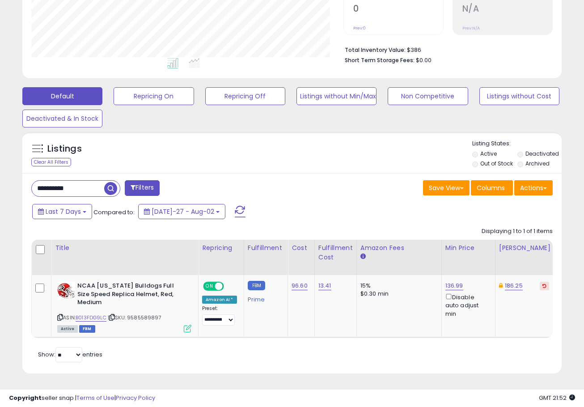
scroll to position [183, 312]
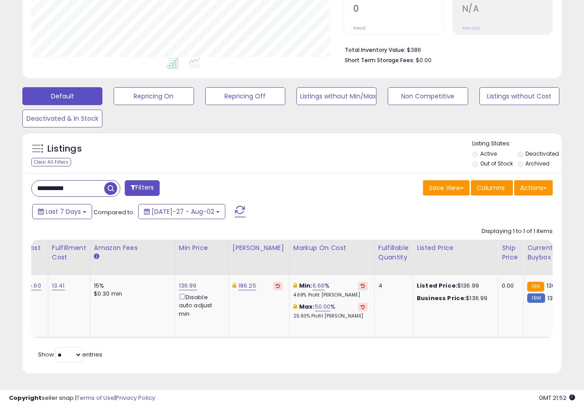
scroll to position [0, 274]
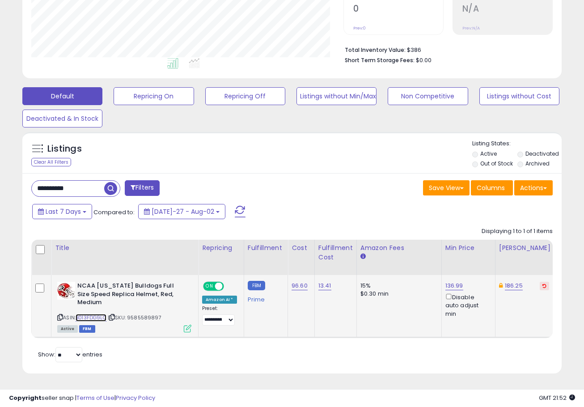
click at [90, 314] on link "B013FDG9LC" at bounding box center [91, 318] width 31 height 8
drag, startPoint x: 70, startPoint y: 180, endPoint x: 23, endPoint y: 181, distance: 47.0
click at [23, 181] on div "**********" at bounding box center [291, 273] width 539 height 201
type input "*******"
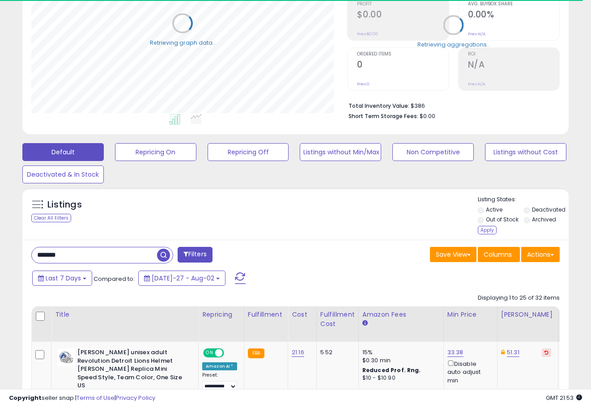
click at [482, 229] on div "Apply" at bounding box center [487, 230] width 19 height 8
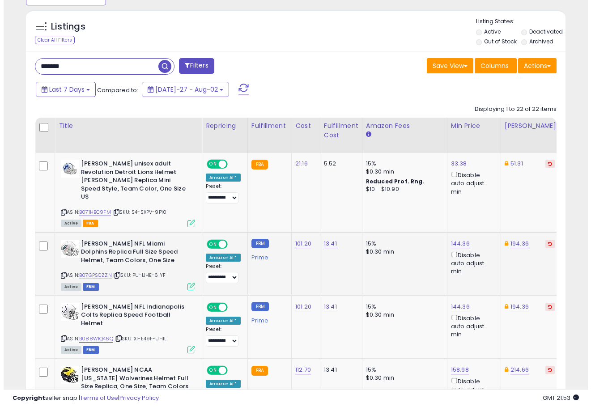
scroll to position [318, 0]
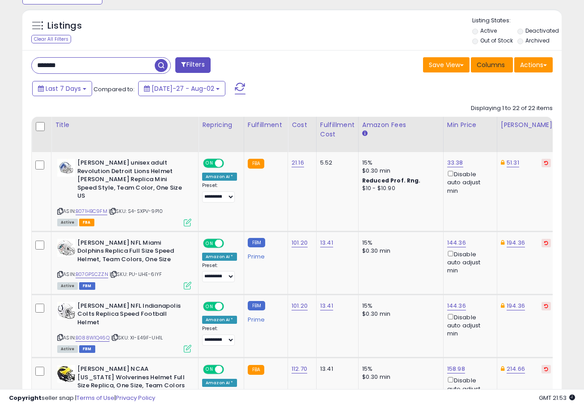
click at [491, 65] on span "Columns" at bounding box center [491, 64] width 28 height 9
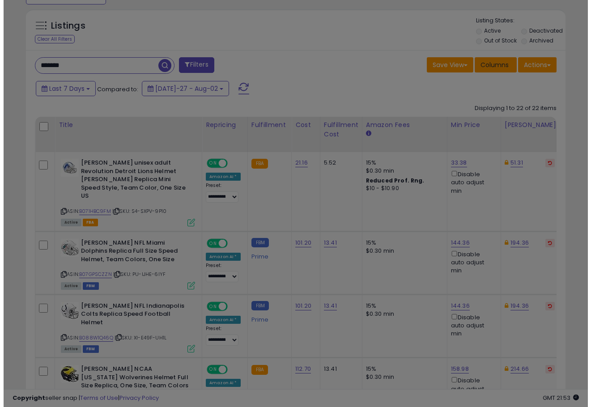
scroll to position [183, 316]
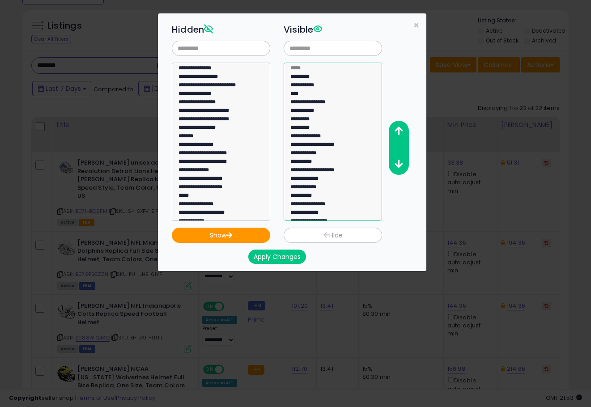
click at [313, 150] on option "**********" at bounding box center [329, 154] width 80 height 8
click at [399, 128] on icon "button" at bounding box center [398, 130] width 8 height 9
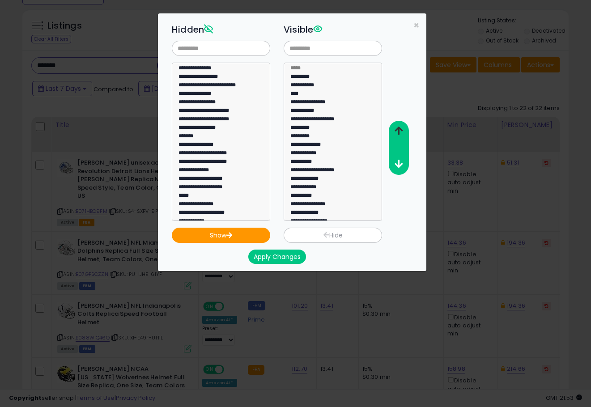
click at [399, 128] on icon "button" at bounding box center [398, 130] width 8 height 9
select select "**********"
click at [325, 176] on option "**********" at bounding box center [329, 180] width 80 height 8
click at [396, 129] on icon "button" at bounding box center [398, 130] width 8 height 9
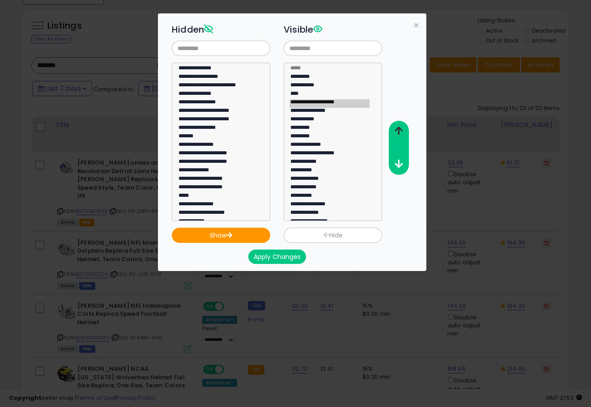
click at [396, 129] on icon "button" at bounding box center [398, 130] width 8 height 9
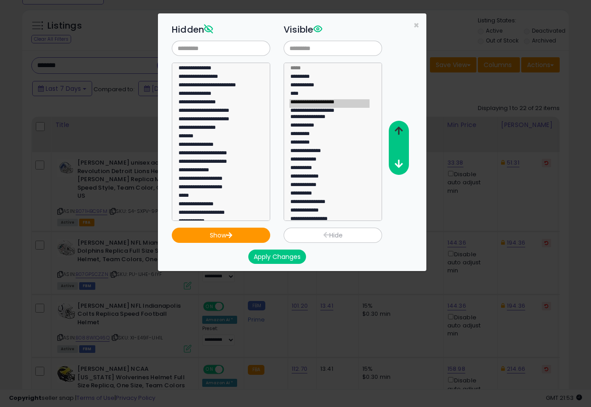
click at [396, 129] on icon "button" at bounding box center [398, 130] width 8 height 9
click at [274, 253] on button "Apply Changes" at bounding box center [277, 257] width 58 height 14
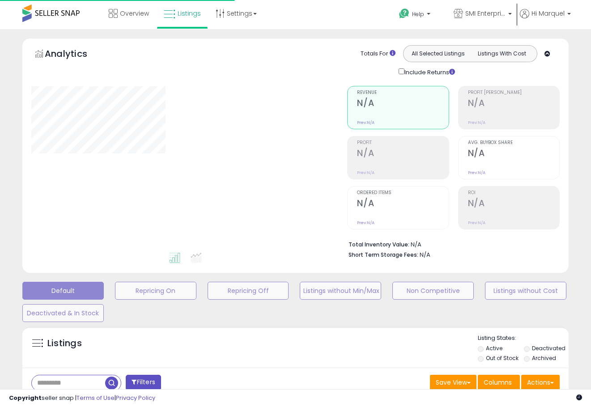
scroll to position [148, 0]
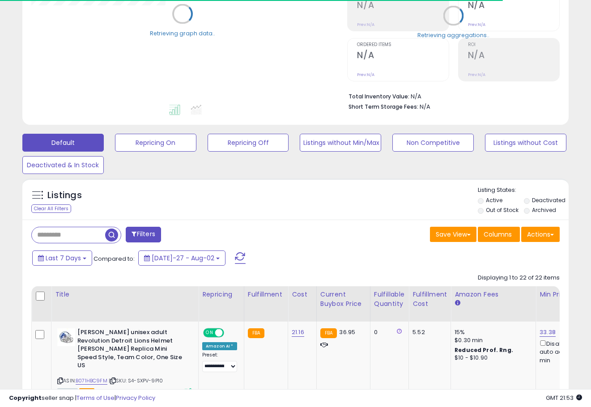
type input "*******"
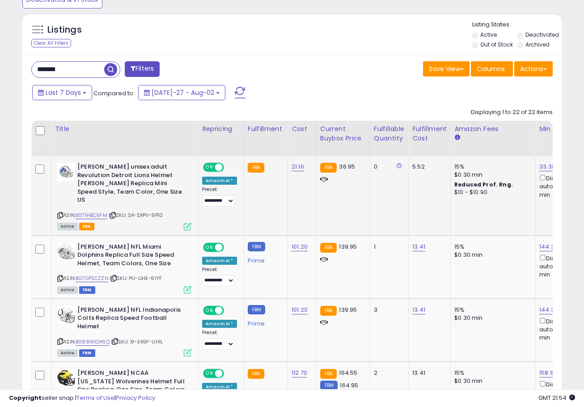
scroll to position [327, 0]
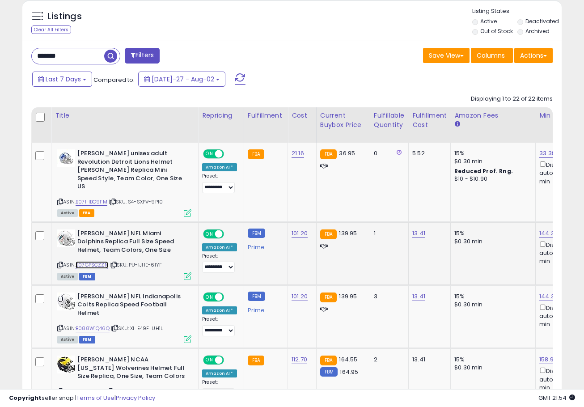
click at [99, 261] on link "B07GPSCZZN" at bounding box center [92, 265] width 33 height 8
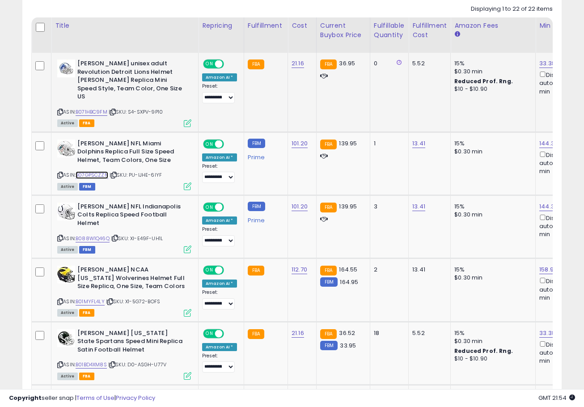
scroll to position [461, 0]
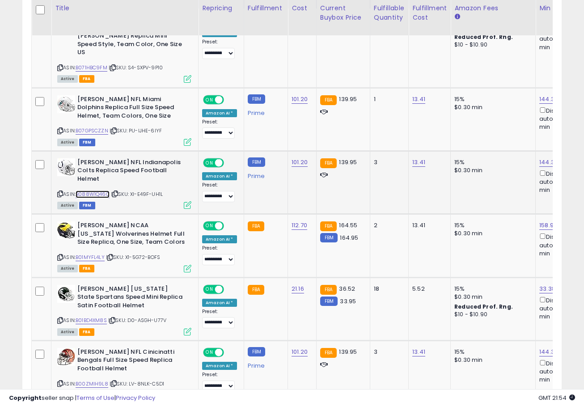
click at [91, 191] on link "B088W1Q46Q" at bounding box center [93, 195] width 34 height 8
click at [104, 254] on link "B01MYFL4LY" at bounding box center [90, 258] width 29 height 8
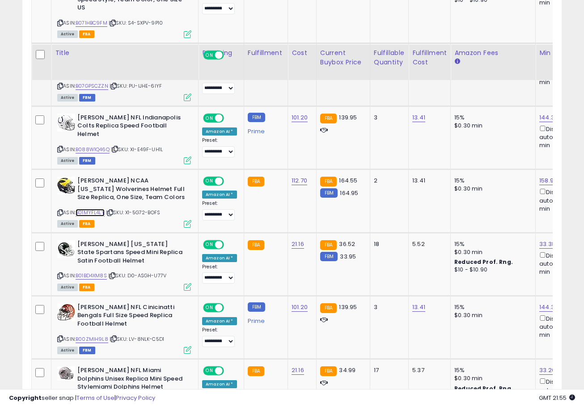
scroll to position [551, 0]
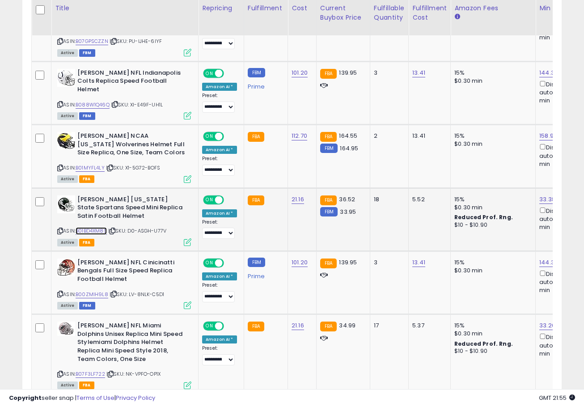
click at [105, 227] on link "B01BD4XM8S" at bounding box center [91, 231] width 31 height 8
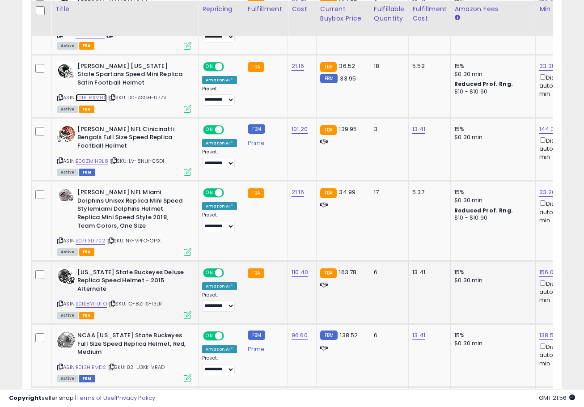
scroll to position [685, 0]
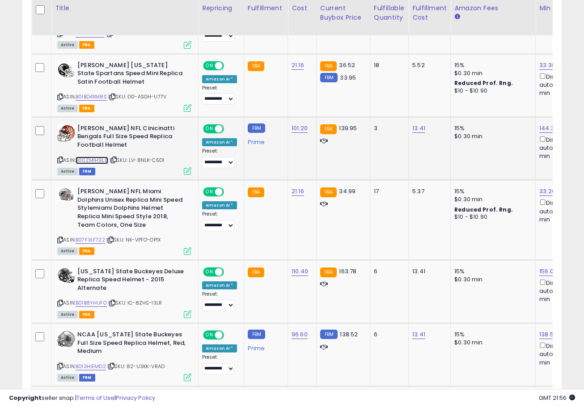
click at [104, 157] on link "B00ZMIH9L8" at bounding box center [92, 161] width 33 height 8
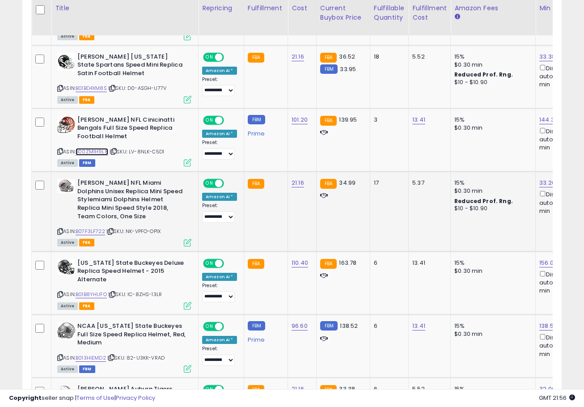
scroll to position [729, 0]
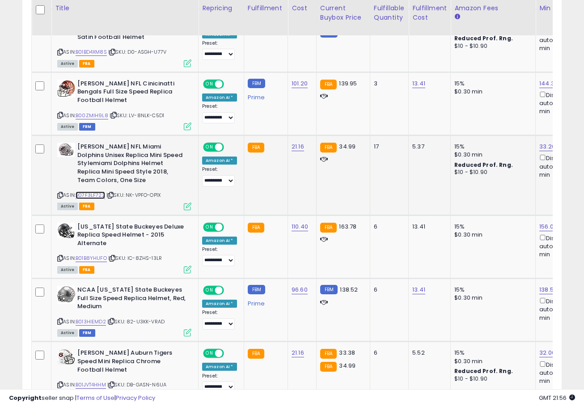
click at [87, 191] on link "B07F3LF722" at bounding box center [91, 195] width 30 height 8
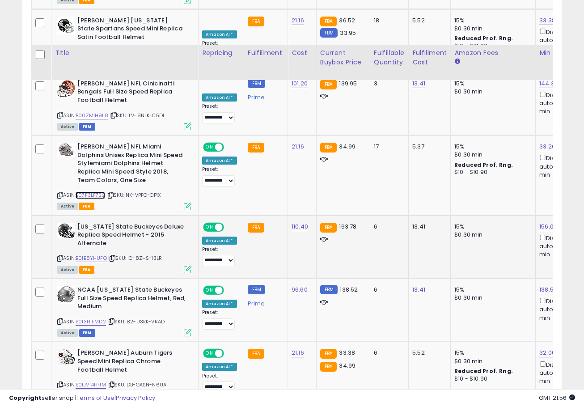
scroll to position [774, 0]
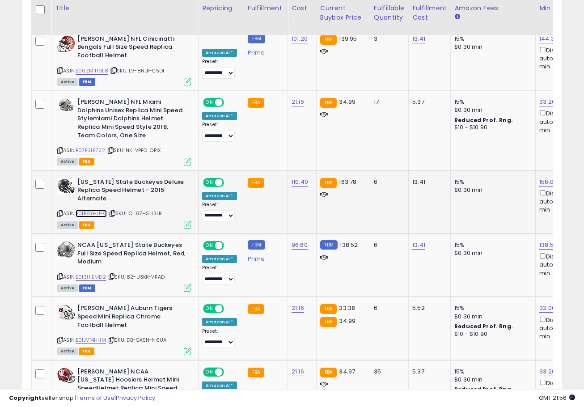
click at [98, 210] on link "B01B8YHUFO" at bounding box center [91, 214] width 31 height 8
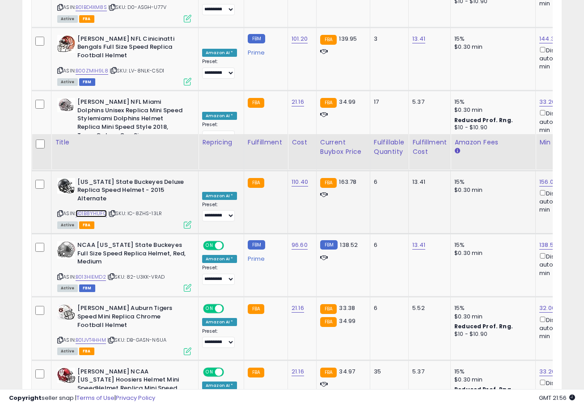
scroll to position [908, 0]
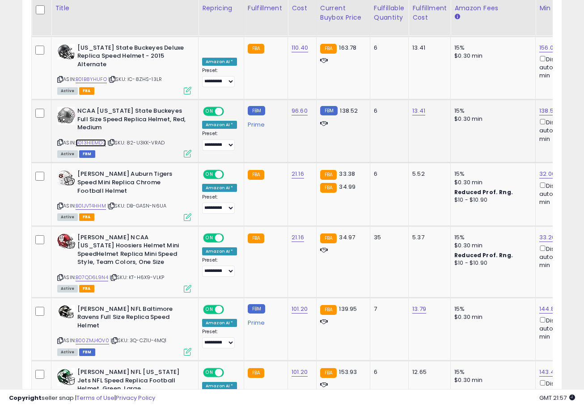
click at [95, 139] on link "B013HIEMD2" at bounding box center [91, 143] width 30 height 8
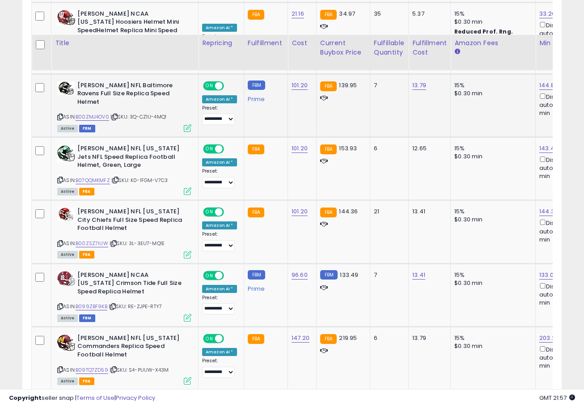
scroll to position [1177, 0]
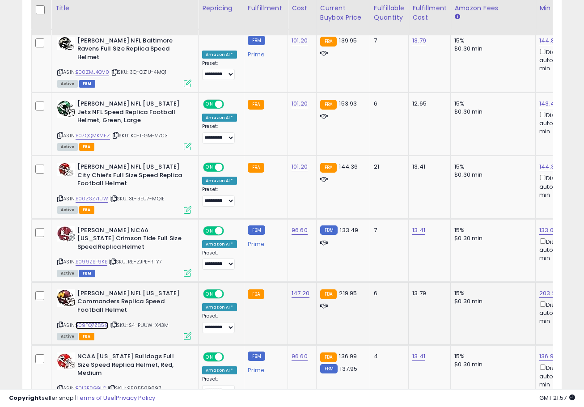
click at [102, 322] on link "B09TQ7ZD59" at bounding box center [92, 326] width 33 height 8
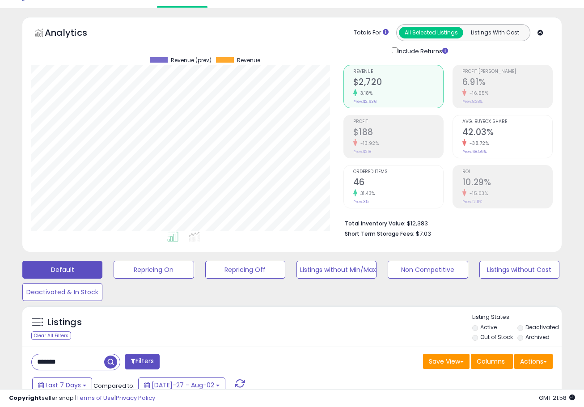
scroll to position [0, 0]
